Goal: Task Accomplishment & Management: Use online tool/utility

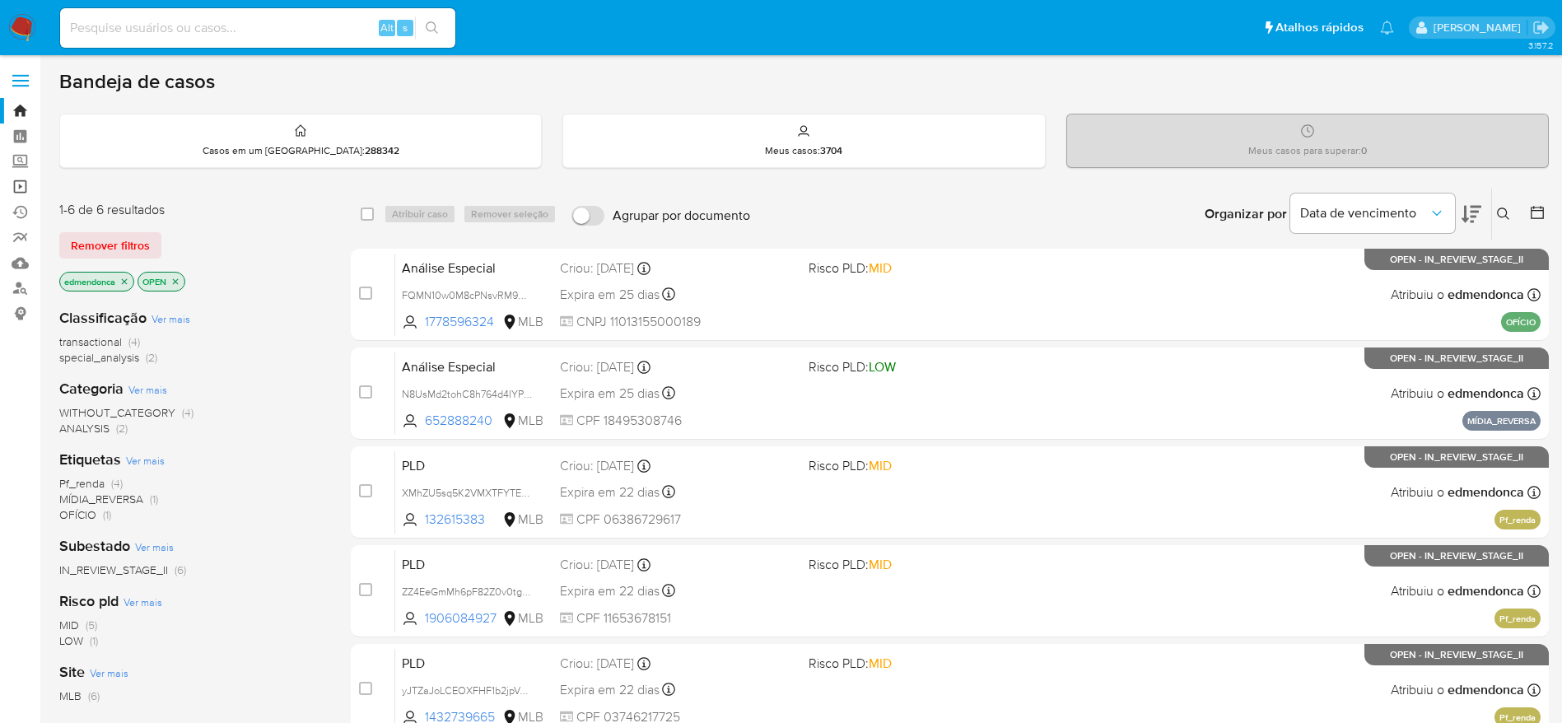
click at [23, 185] on link "Operações em massa" at bounding box center [98, 187] width 196 height 26
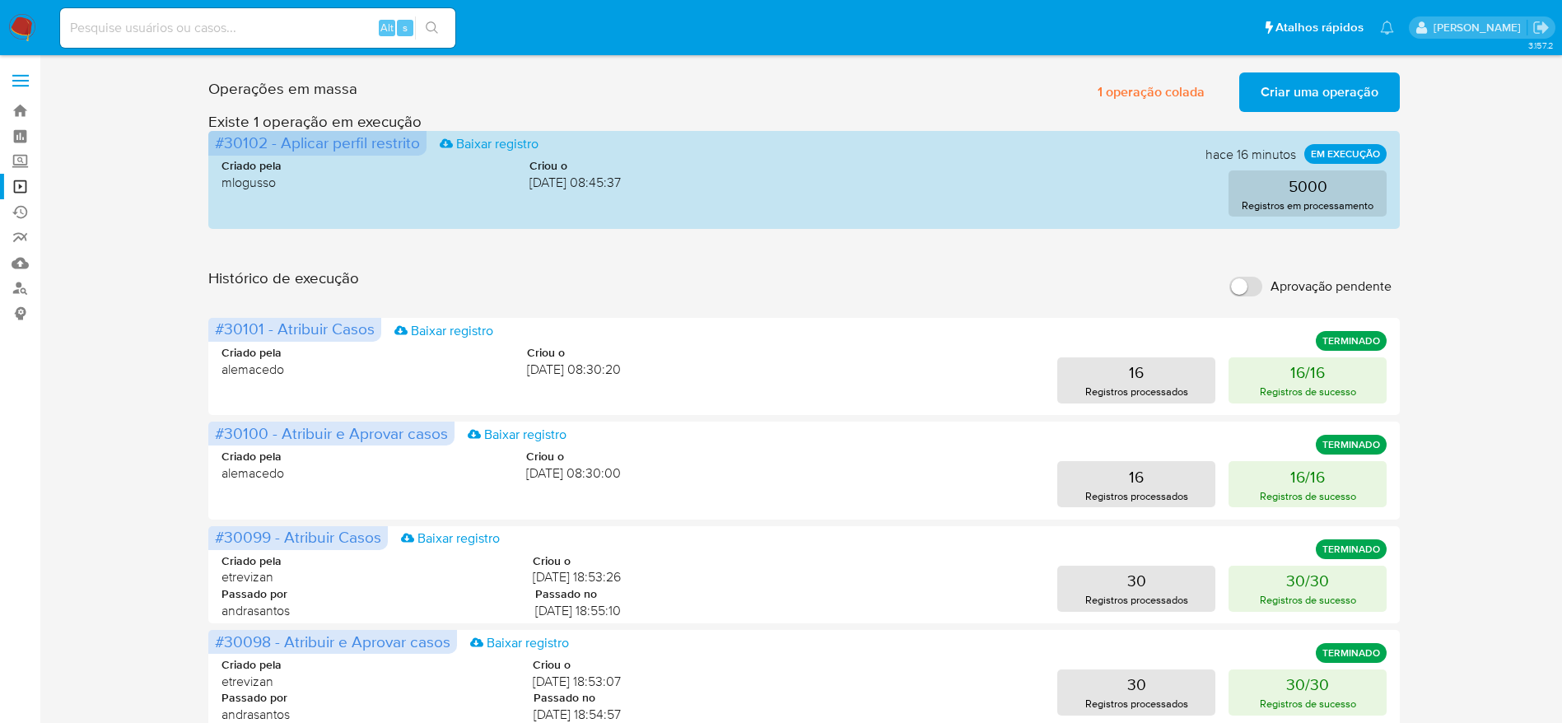
click at [156, 242] on div "Operações em massa 1 operação colada Criar uma operação Só pode haver no máximo…" at bounding box center [803, 735] width 1489 height 1339
click at [1306, 74] on span "Criar uma operação" at bounding box center [1319, 92] width 118 height 36
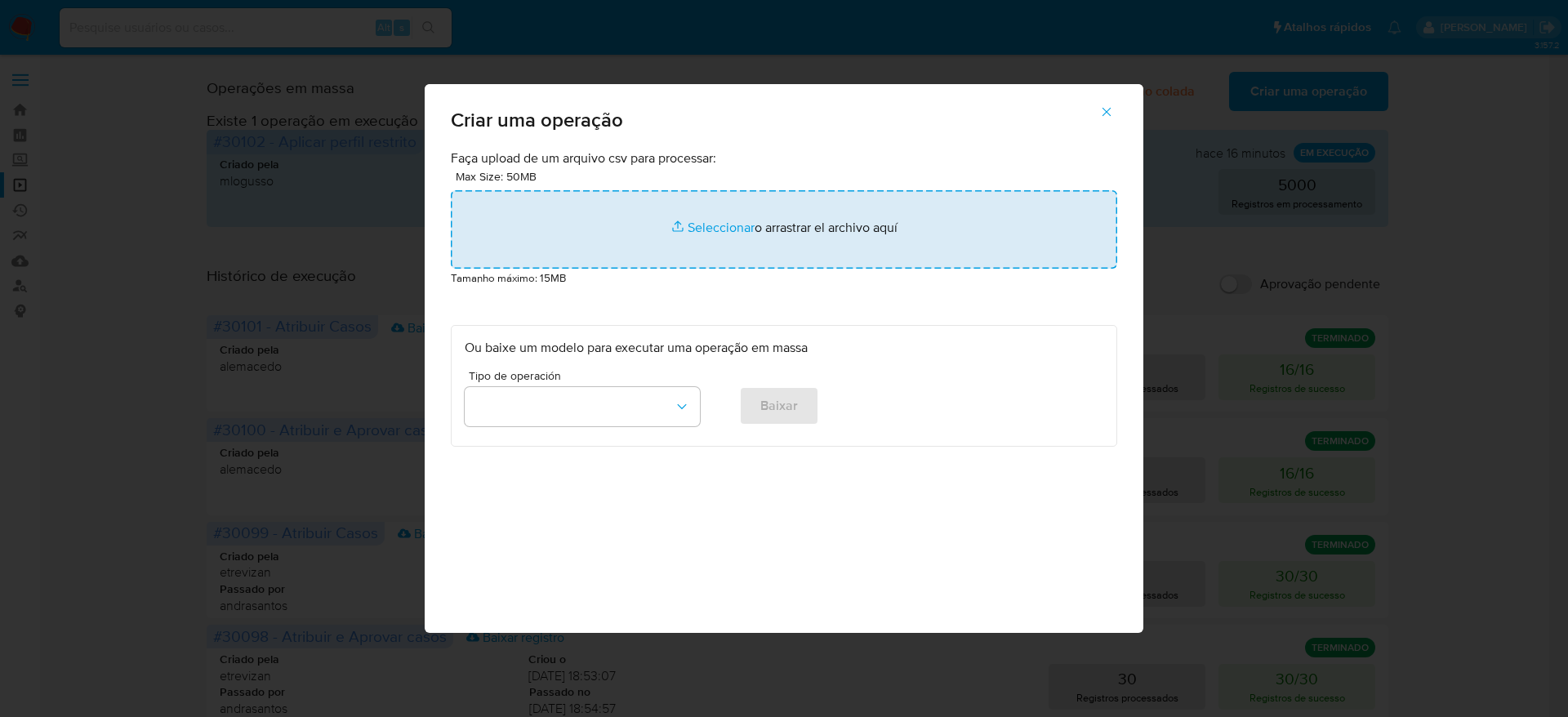
click at [741, 248] on input "file" at bounding box center [784, 229] width 666 height 78
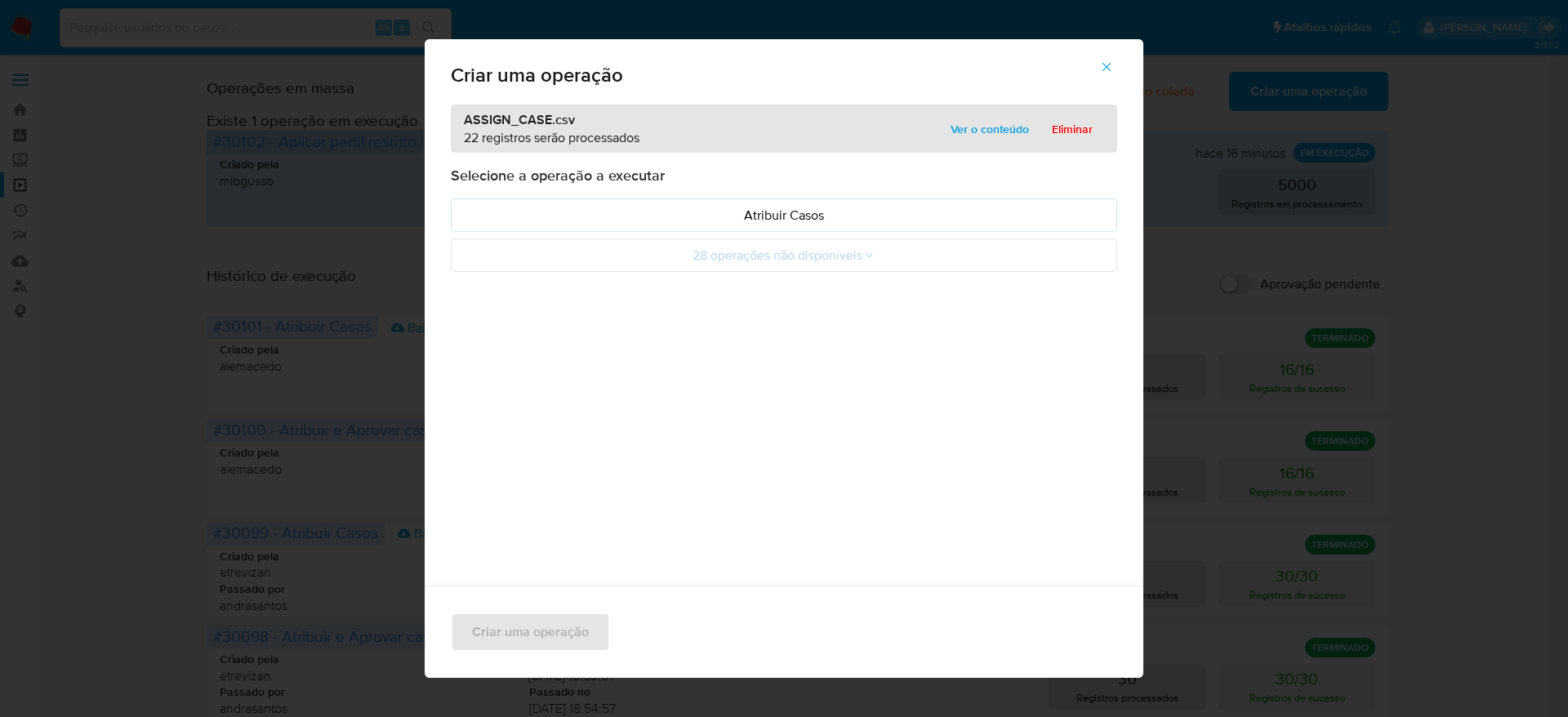
click at [969, 135] on span "Ver o conteúdo" at bounding box center [989, 129] width 78 height 23
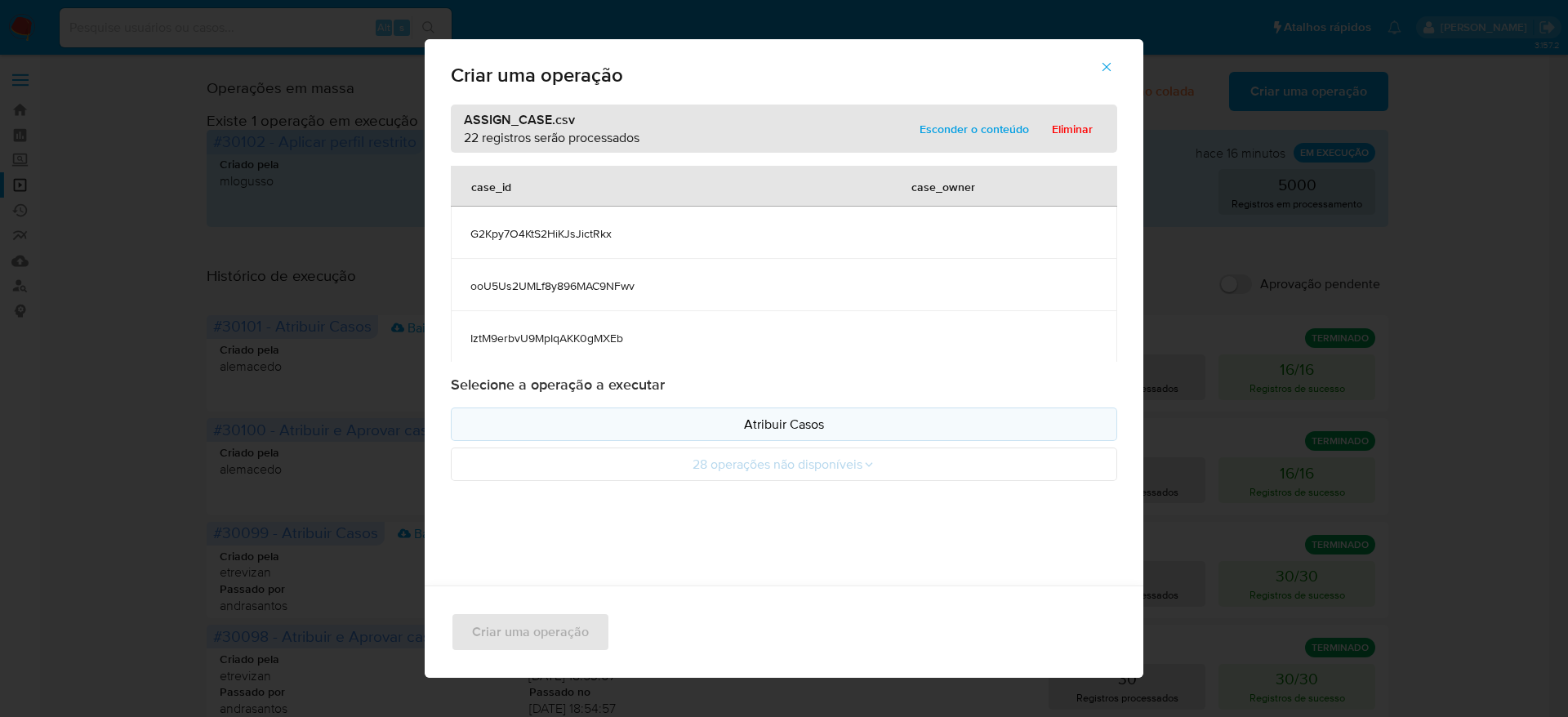
click at [774, 421] on p "Atribuir Casos" at bounding box center [784, 423] width 639 height 19
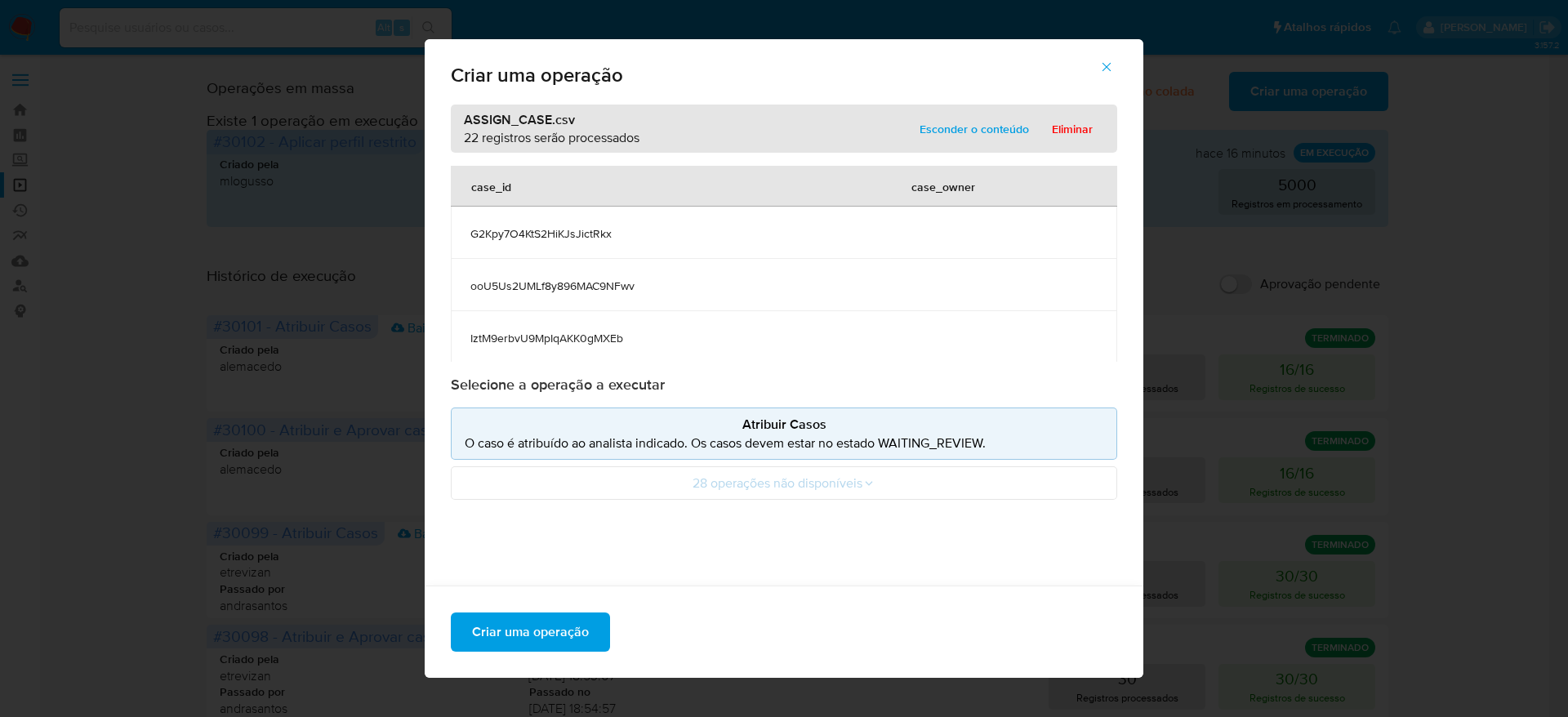
click at [1114, 67] on icon "button" at bounding box center [1106, 66] width 15 height 15
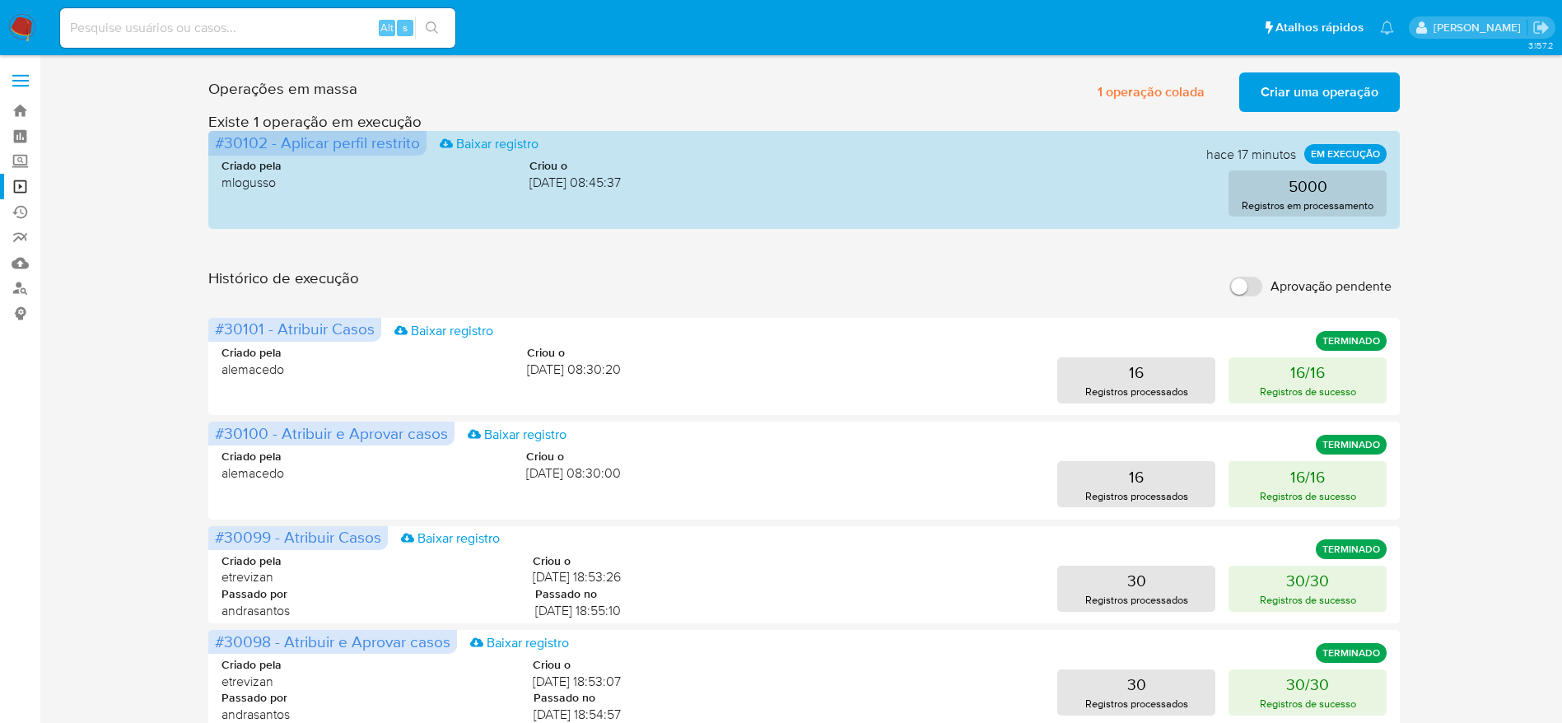
click at [1370, 86] on span "Criar uma operação" at bounding box center [1319, 92] width 118 height 36
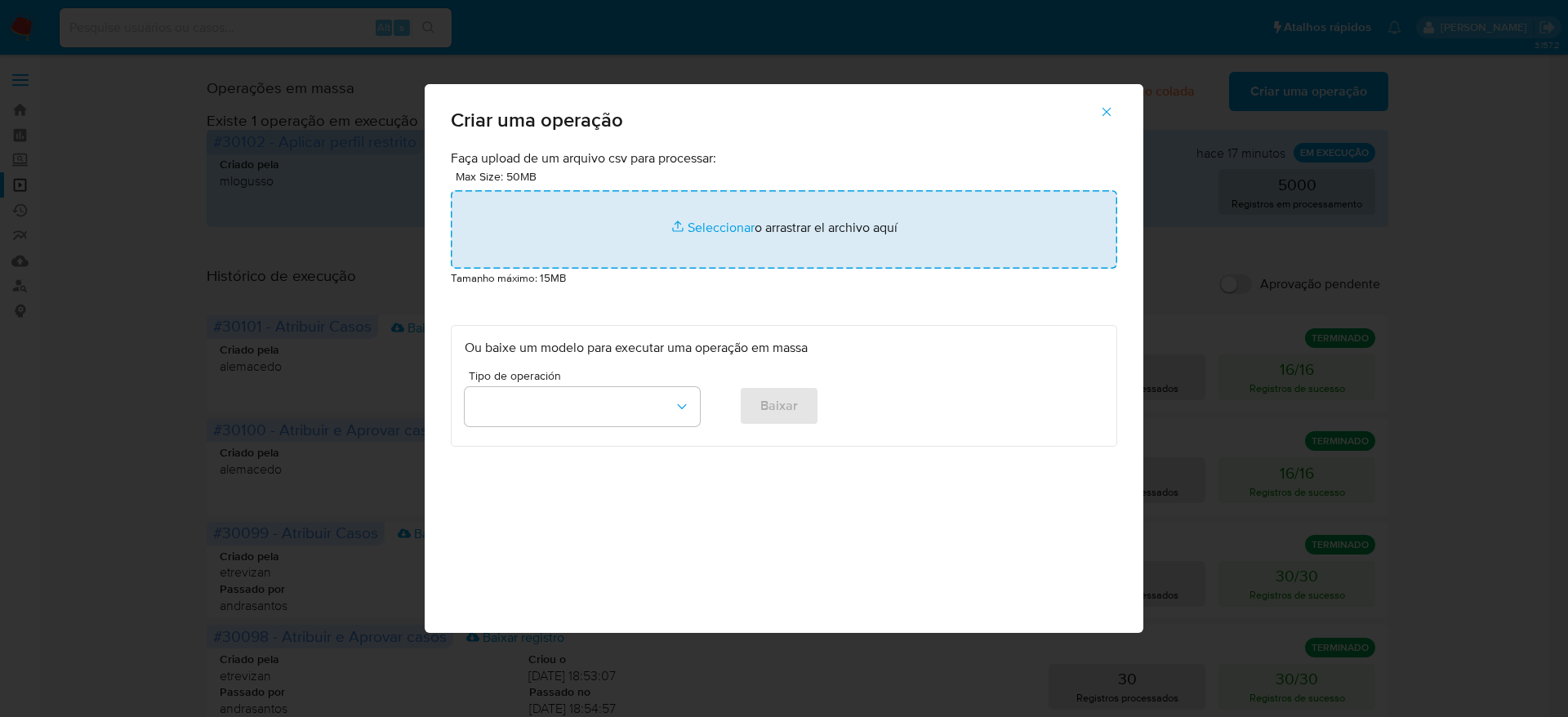
click at [693, 225] on input "file" at bounding box center [784, 229] width 666 height 78
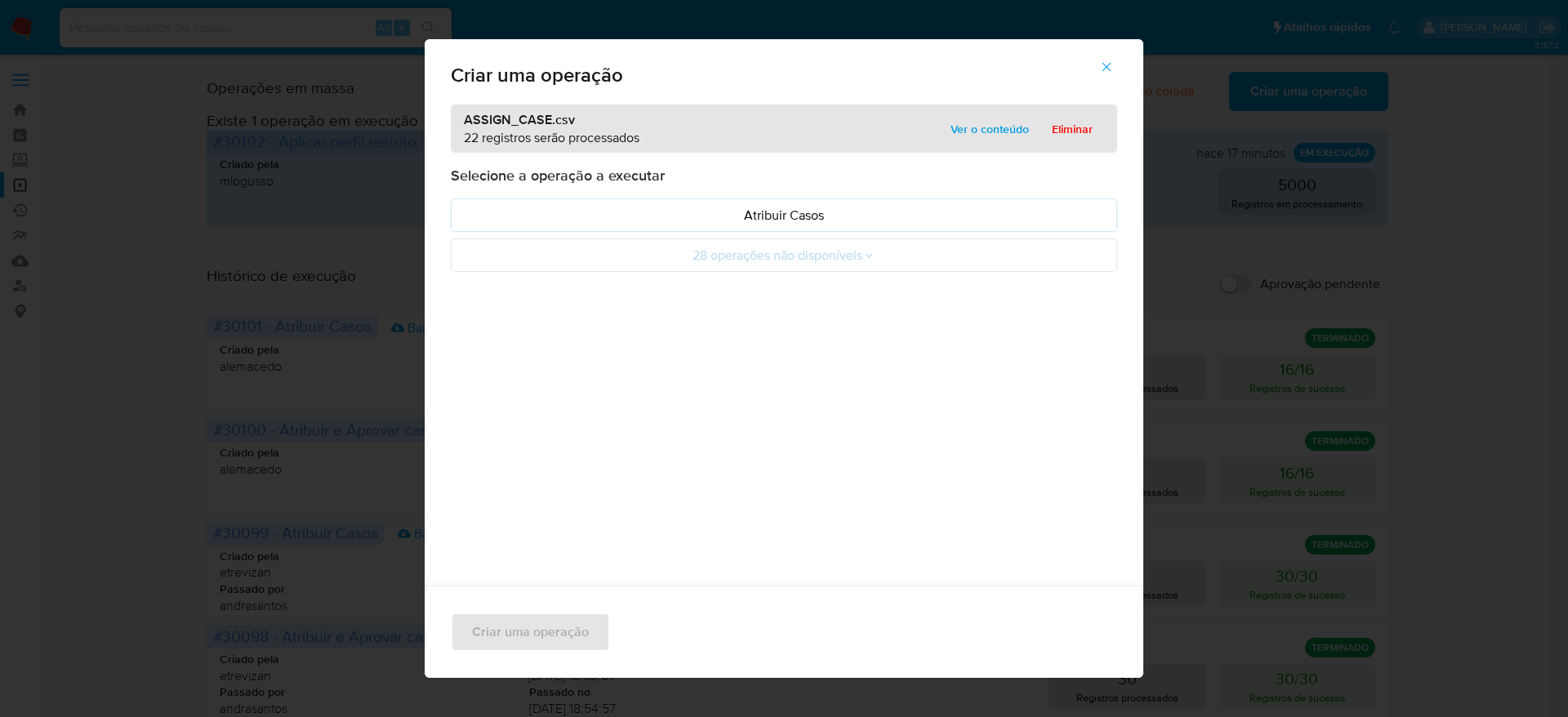
click at [1009, 119] on span "Ver o conteúdo" at bounding box center [989, 129] width 78 height 23
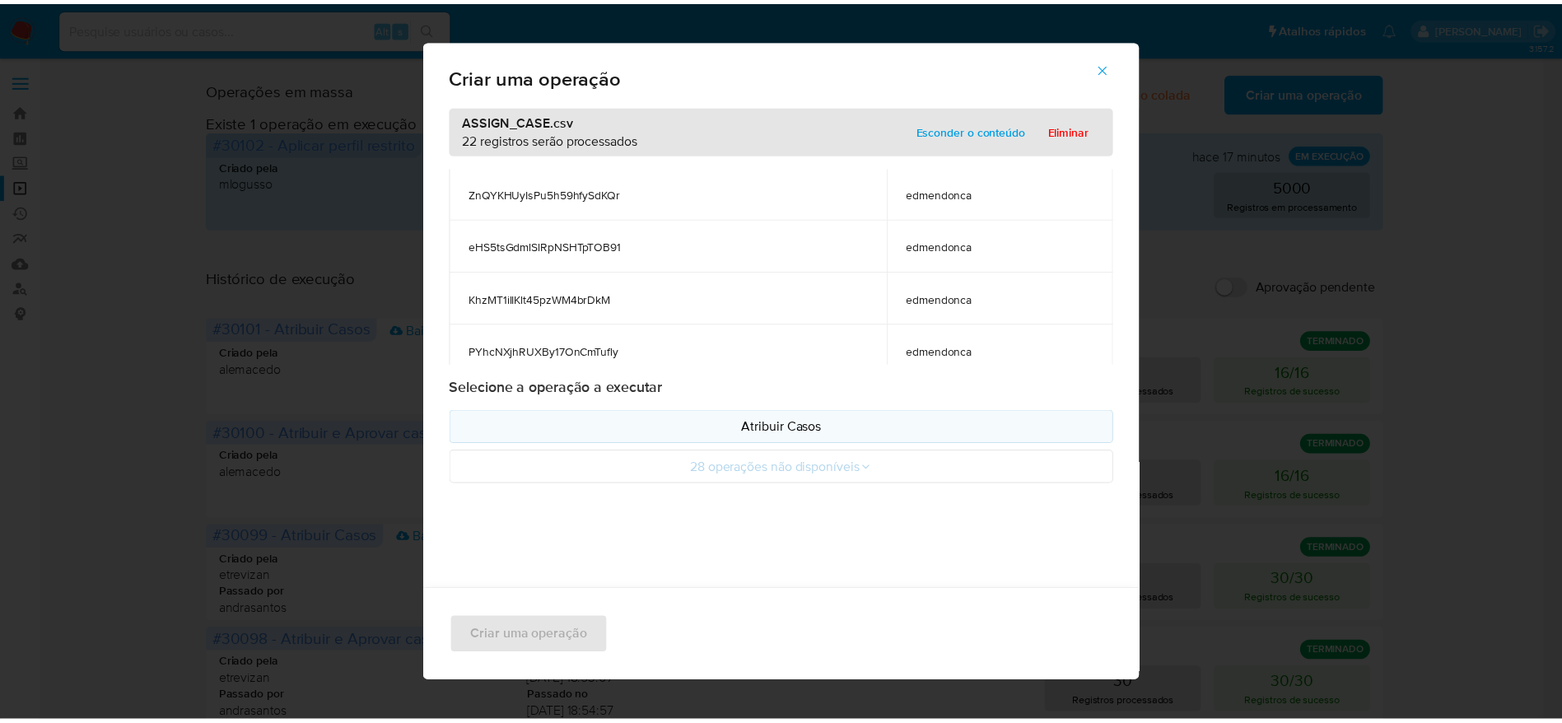
scroll to position [1003, 0]
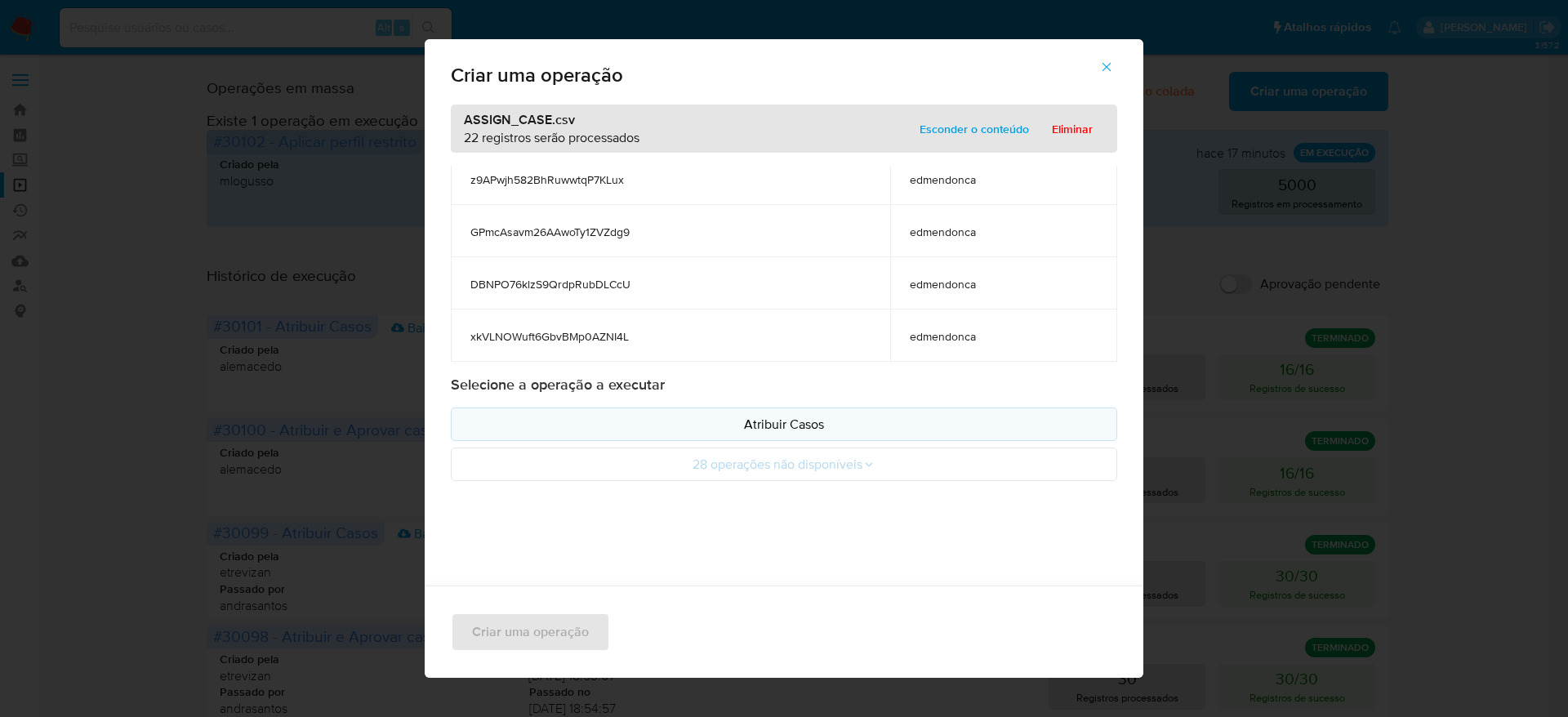
click at [784, 412] on button "Atribuir Casos" at bounding box center [784, 424] width 666 height 34
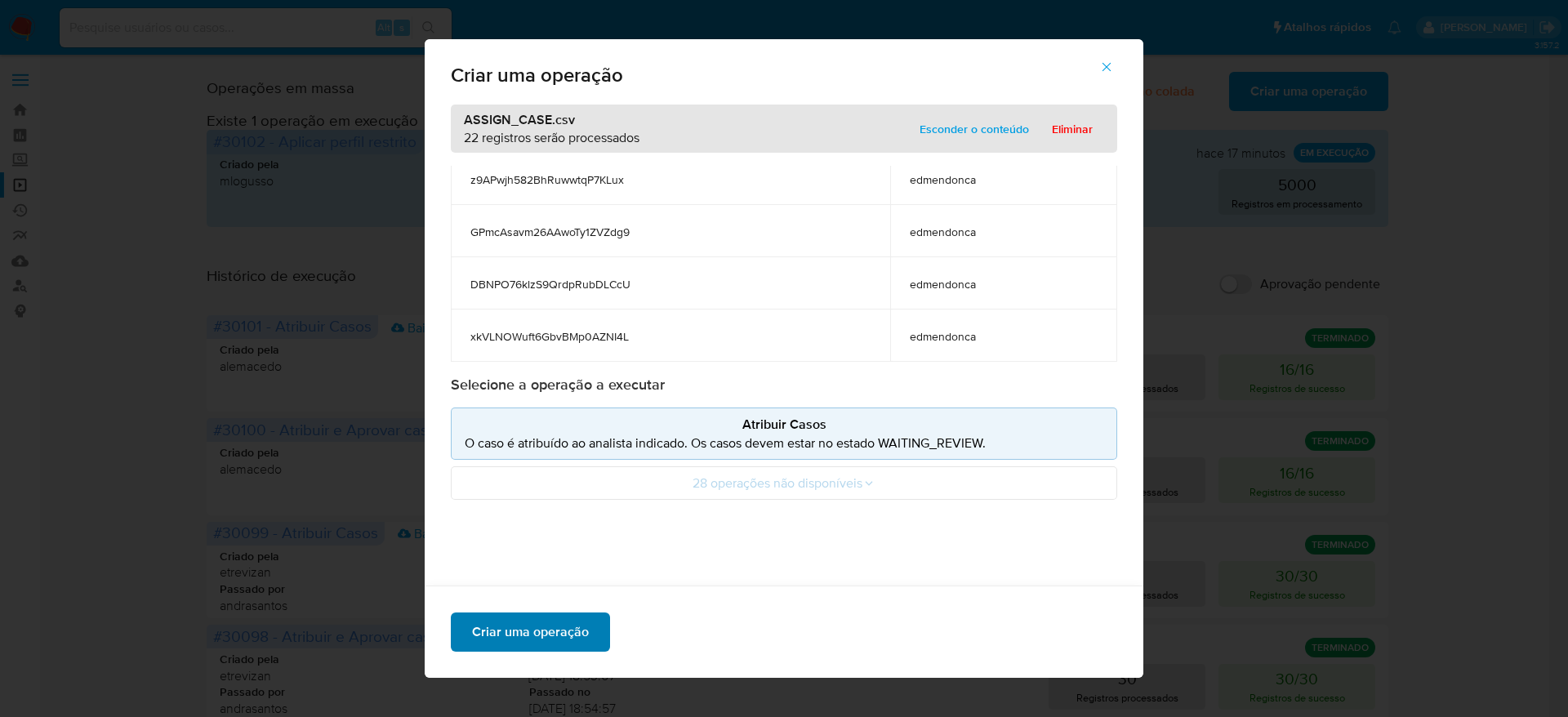
click at [573, 629] on span "Criar uma operação" at bounding box center [531, 632] width 117 height 36
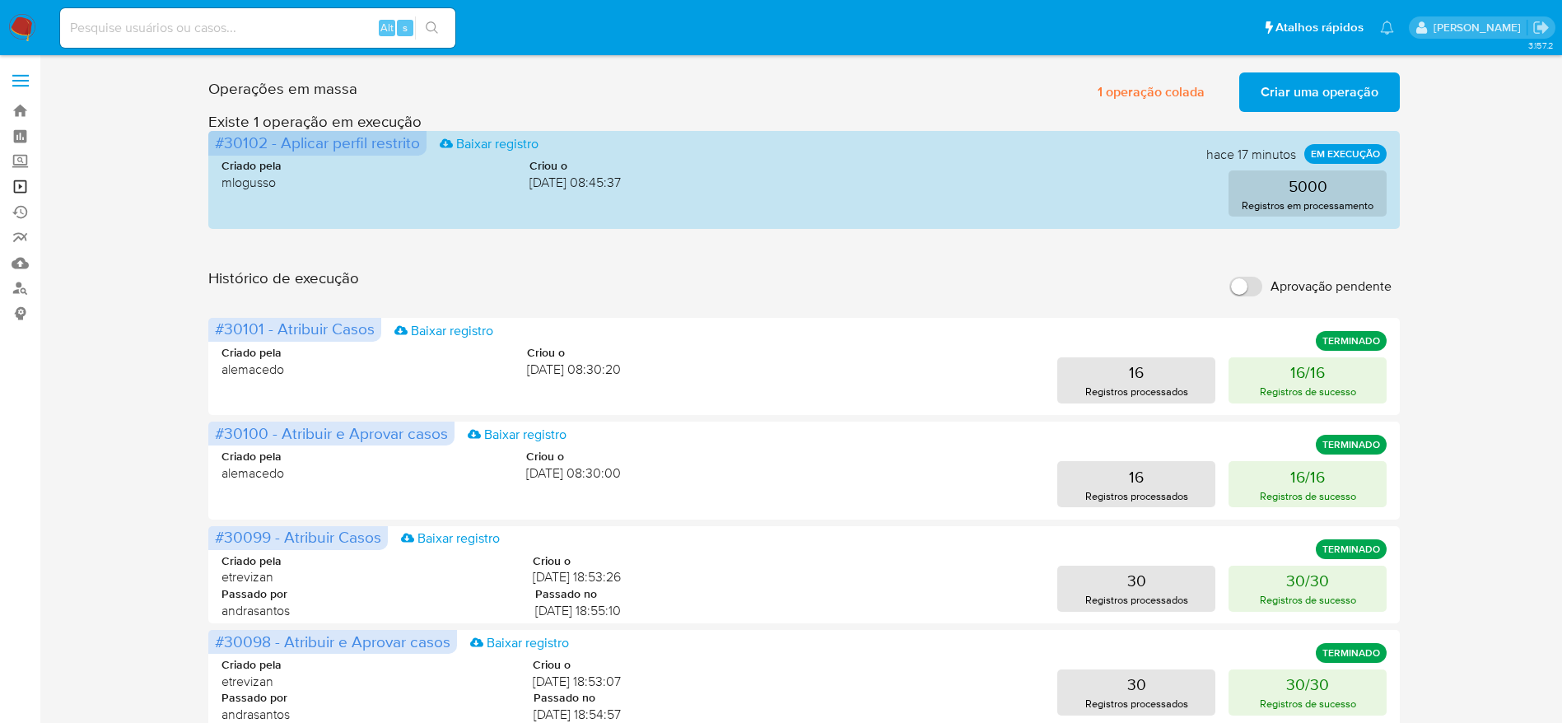
click at [25, 189] on link "Operações em massa" at bounding box center [98, 187] width 196 height 26
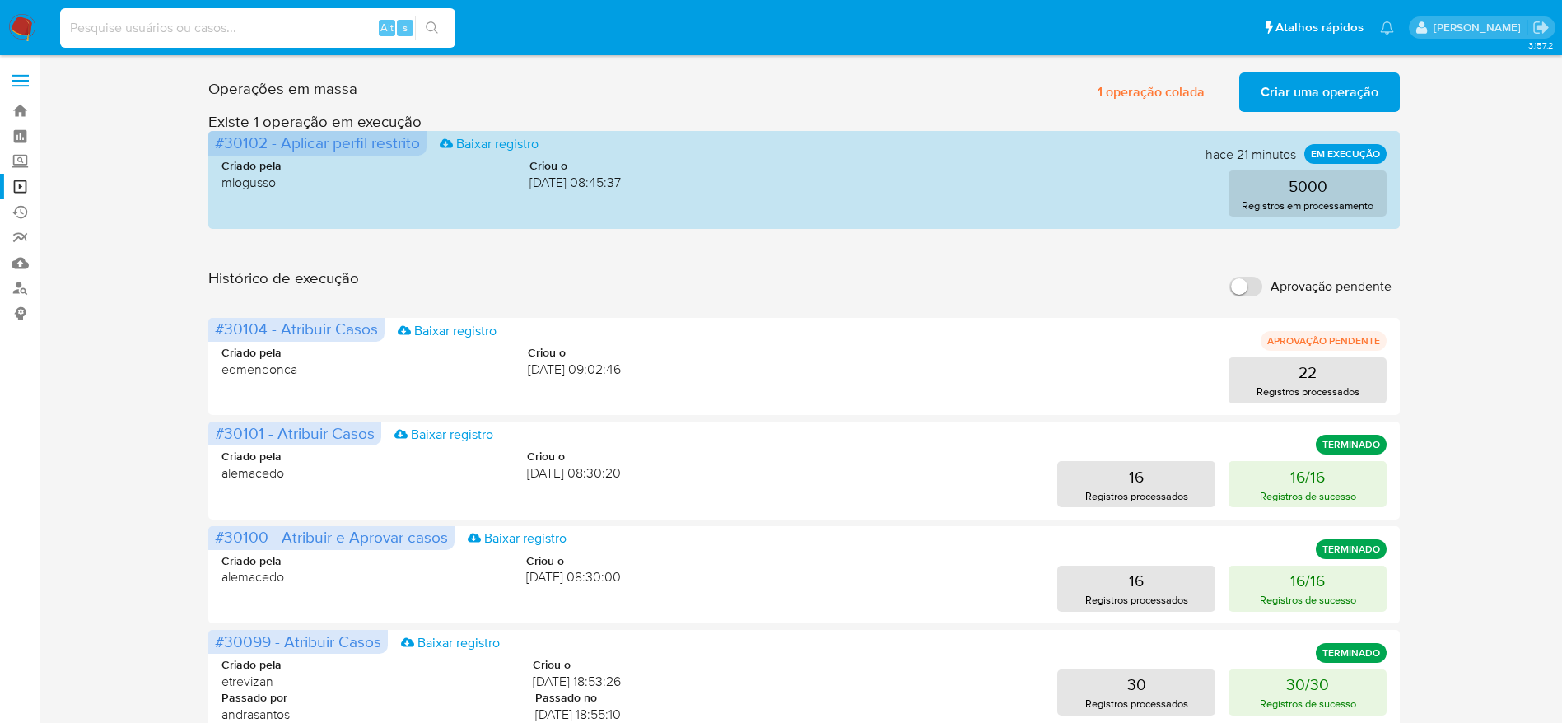
click at [327, 21] on input at bounding box center [257, 27] width 395 height 21
paste input "83464773"
type input "83464773"
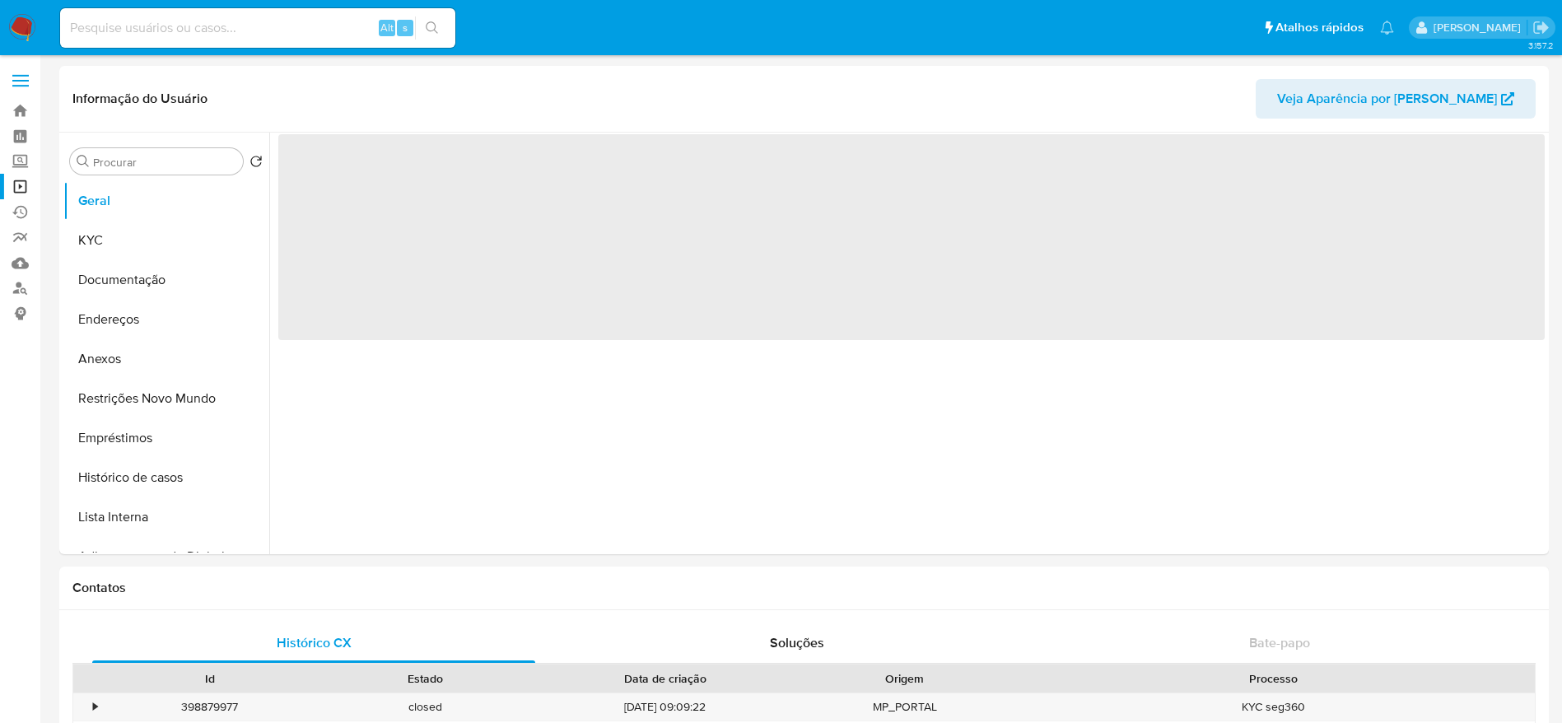
scroll to position [617, 0]
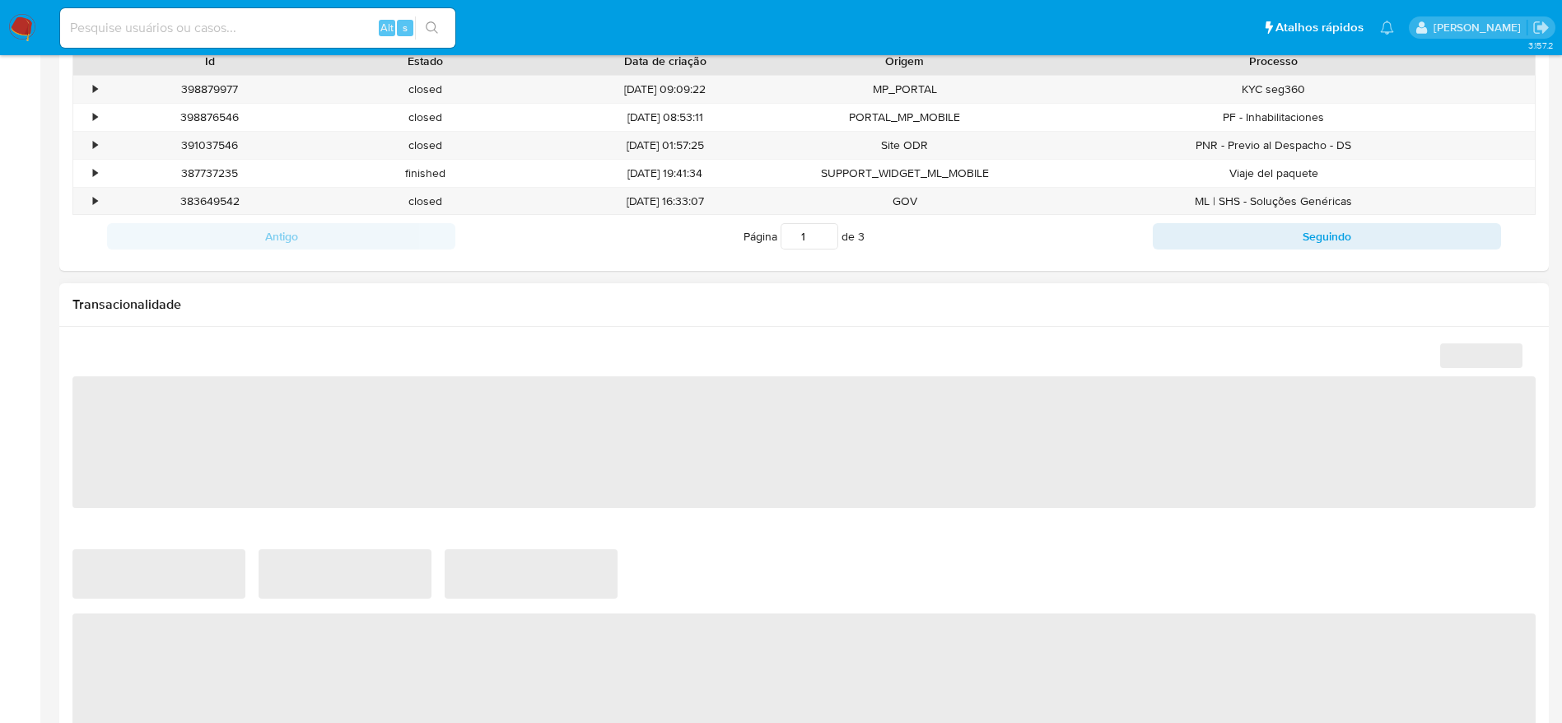
select select "10"
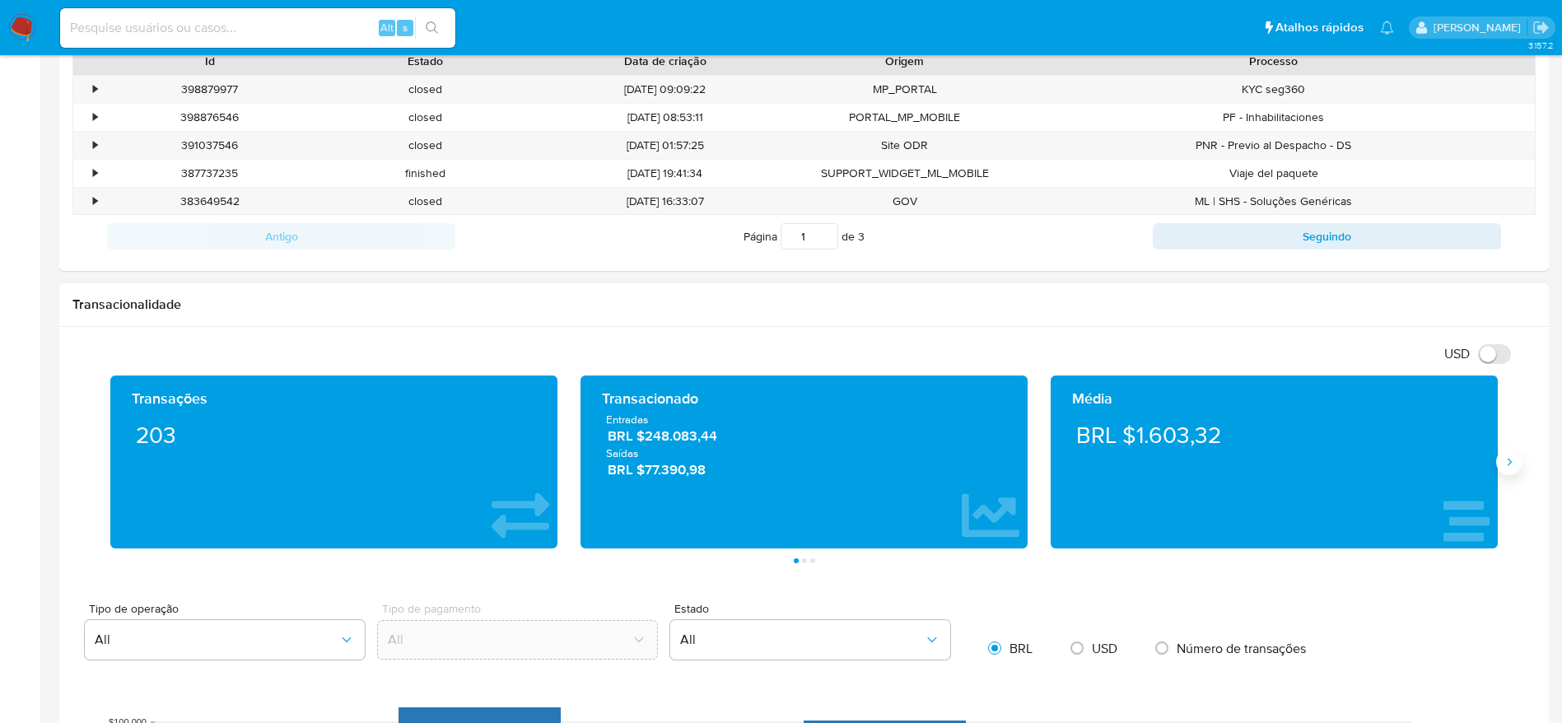
click at [1512, 466] on icon "Siguiente" at bounding box center [1508, 461] width 13 height 13
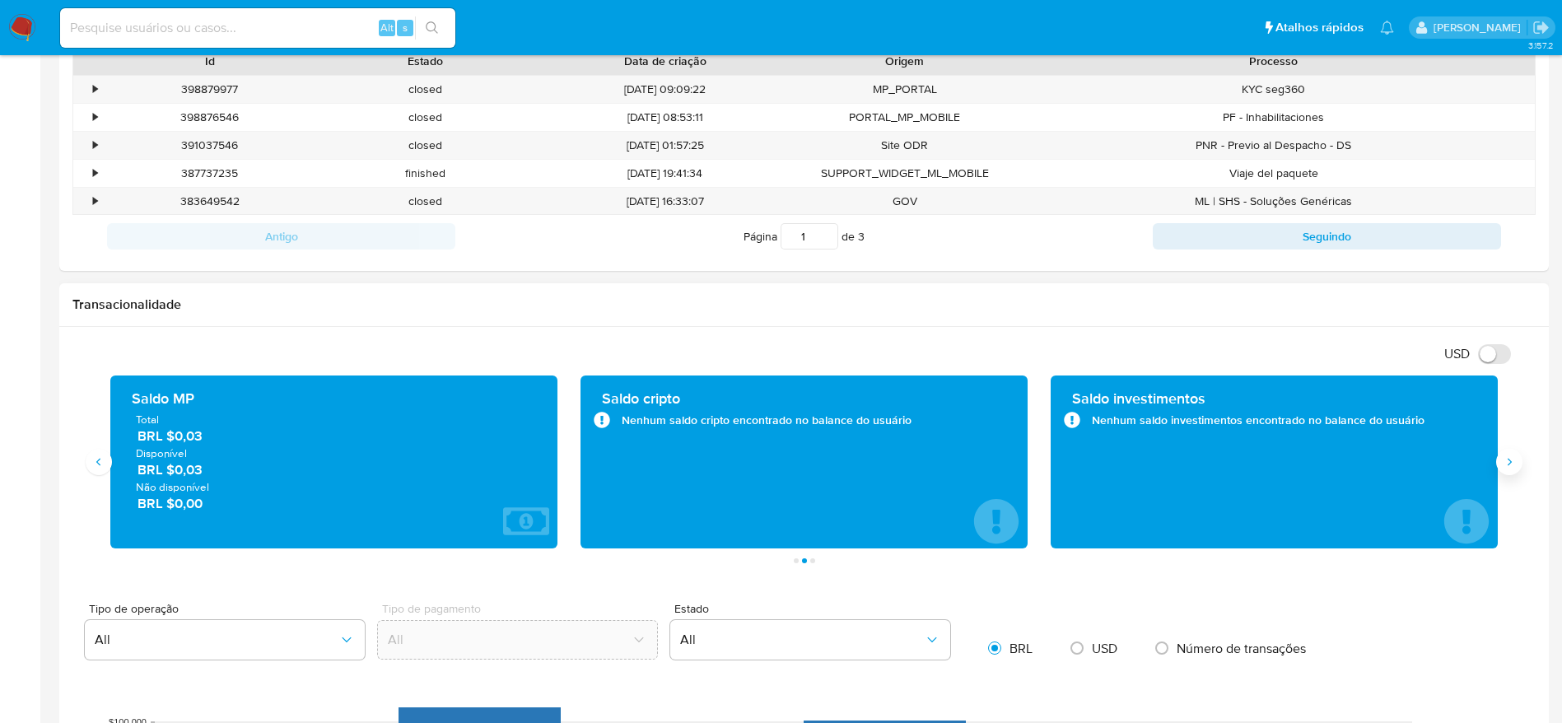
click at [1511, 466] on icon "Siguiente" at bounding box center [1508, 461] width 13 height 13
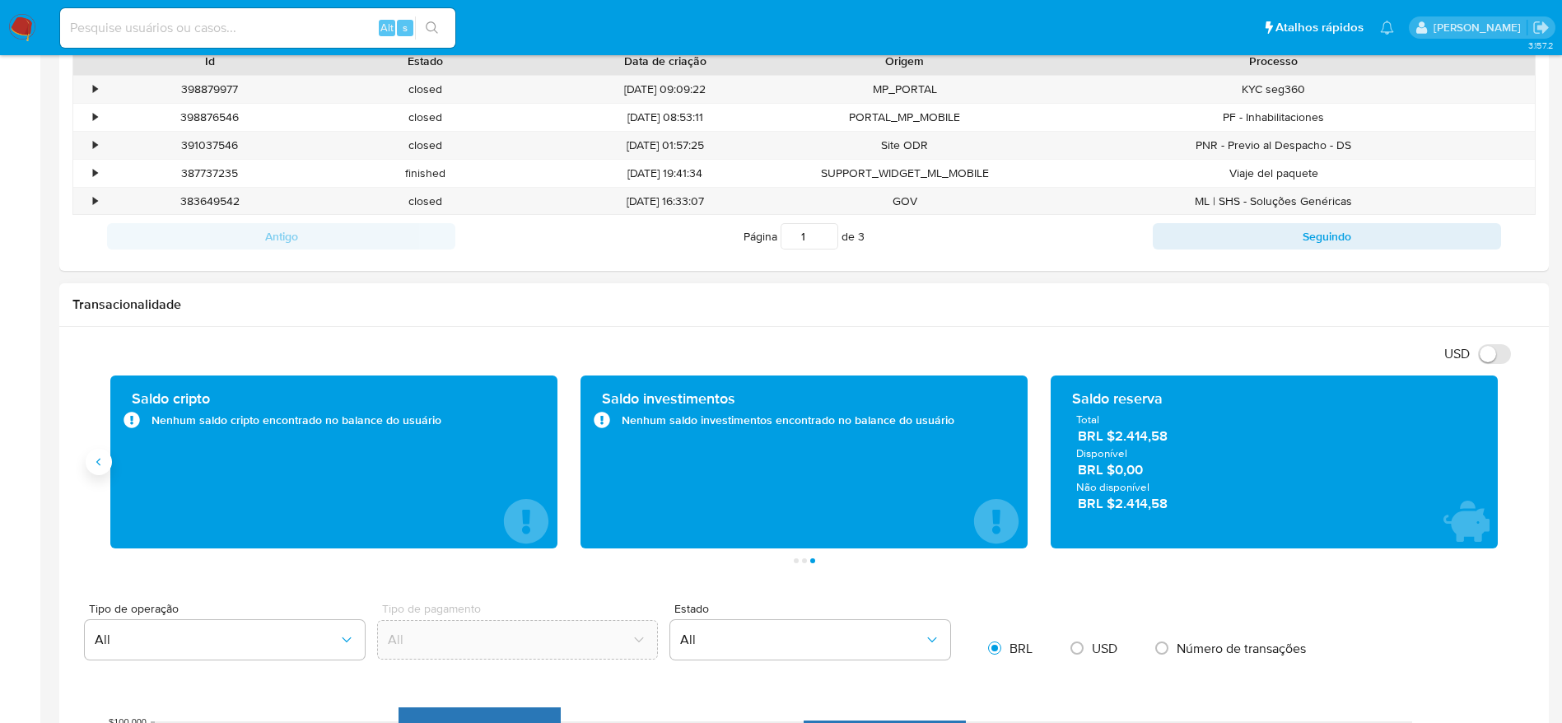
click at [109, 460] on button "Anterior" at bounding box center [99, 462] width 26 height 26
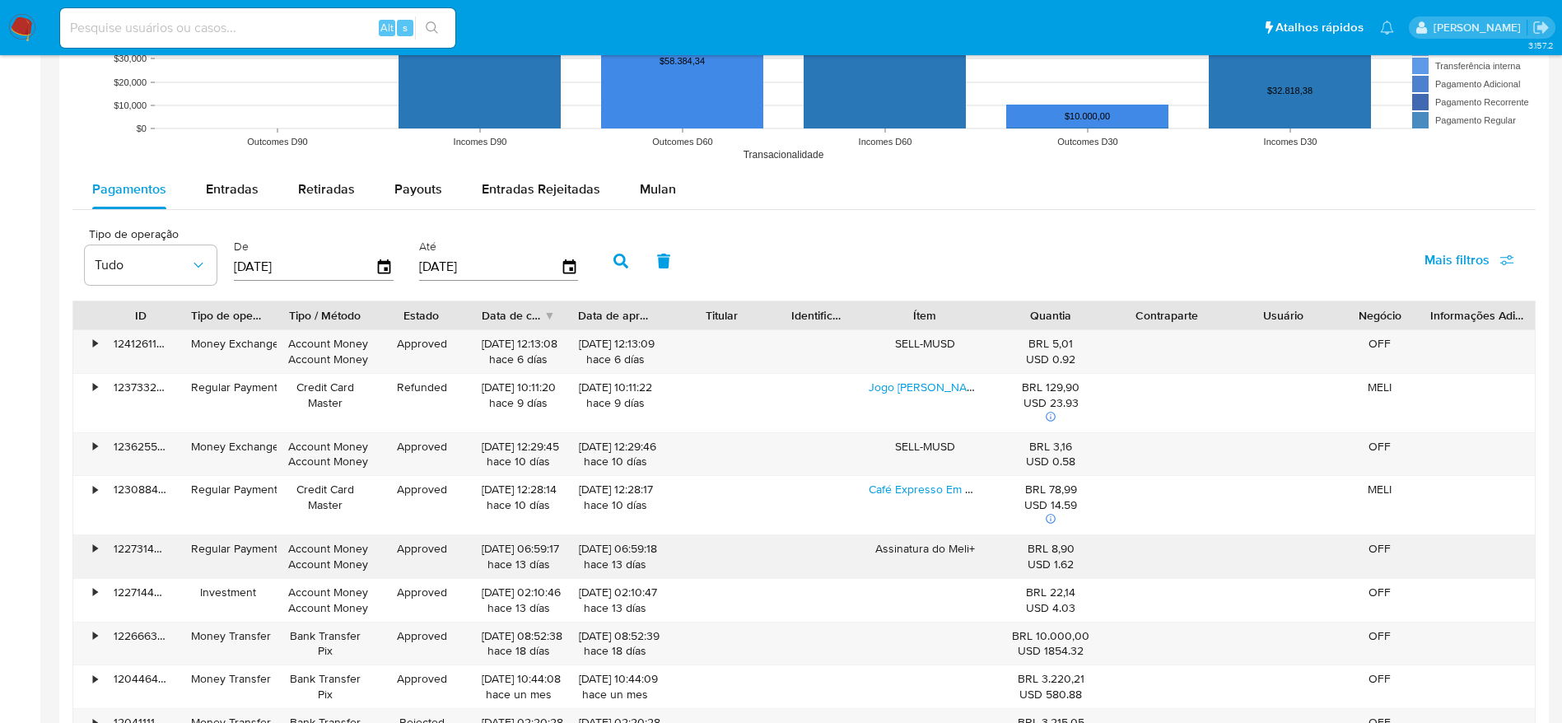
scroll to position [1482, 0]
